Goal: Check status: Check status

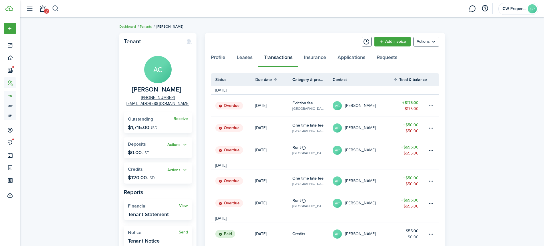
click at [55, 9] on button "button" at bounding box center [55, 9] width 7 height 10
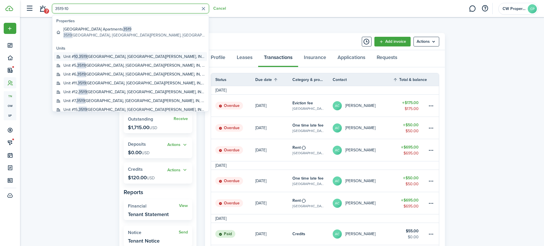
type input "3519-10"
click at [86, 55] on span "3519" at bounding box center [83, 57] width 8 height 6
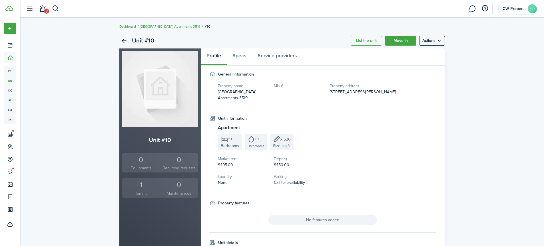
click at [140, 189] on div "1" at bounding box center [141, 185] width 35 height 11
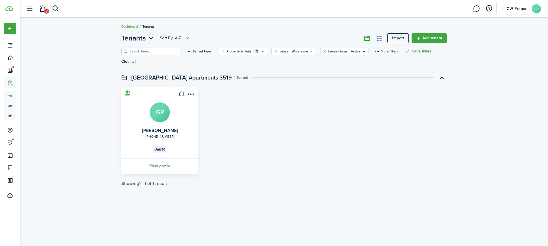
click at [163, 158] on link "View profile" at bounding box center [159, 166] width 79 height 16
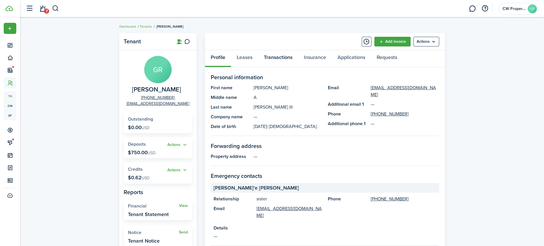
click at [282, 57] on link "Transactions" at bounding box center [278, 58] width 40 height 17
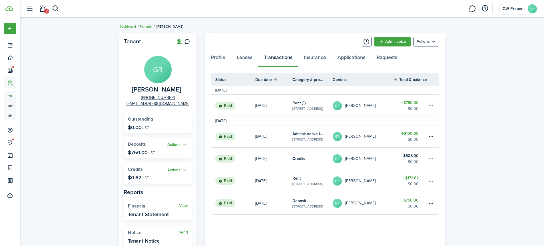
click at [280, 103] on link "[DATE]" at bounding box center [273, 106] width 37 height 22
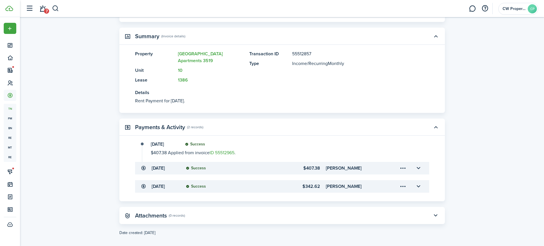
scroll to position [130, 0]
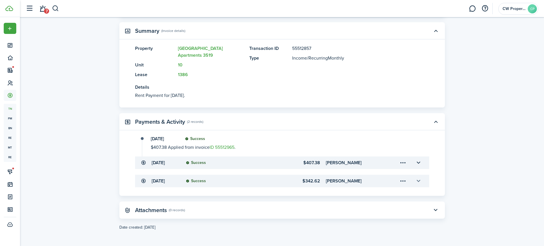
click at [419, 180] on button "button" at bounding box center [419, 181] width 10 height 10
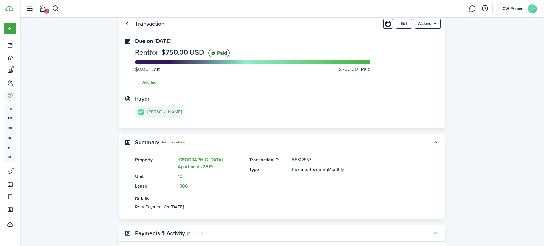
scroll to position [0, 0]
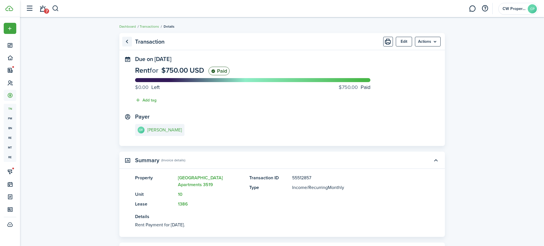
click at [126, 41] on link "Go back" at bounding box center [127, 42] width 10 height 10
